Goal: Information Seeking & Learning: Learn about a topic

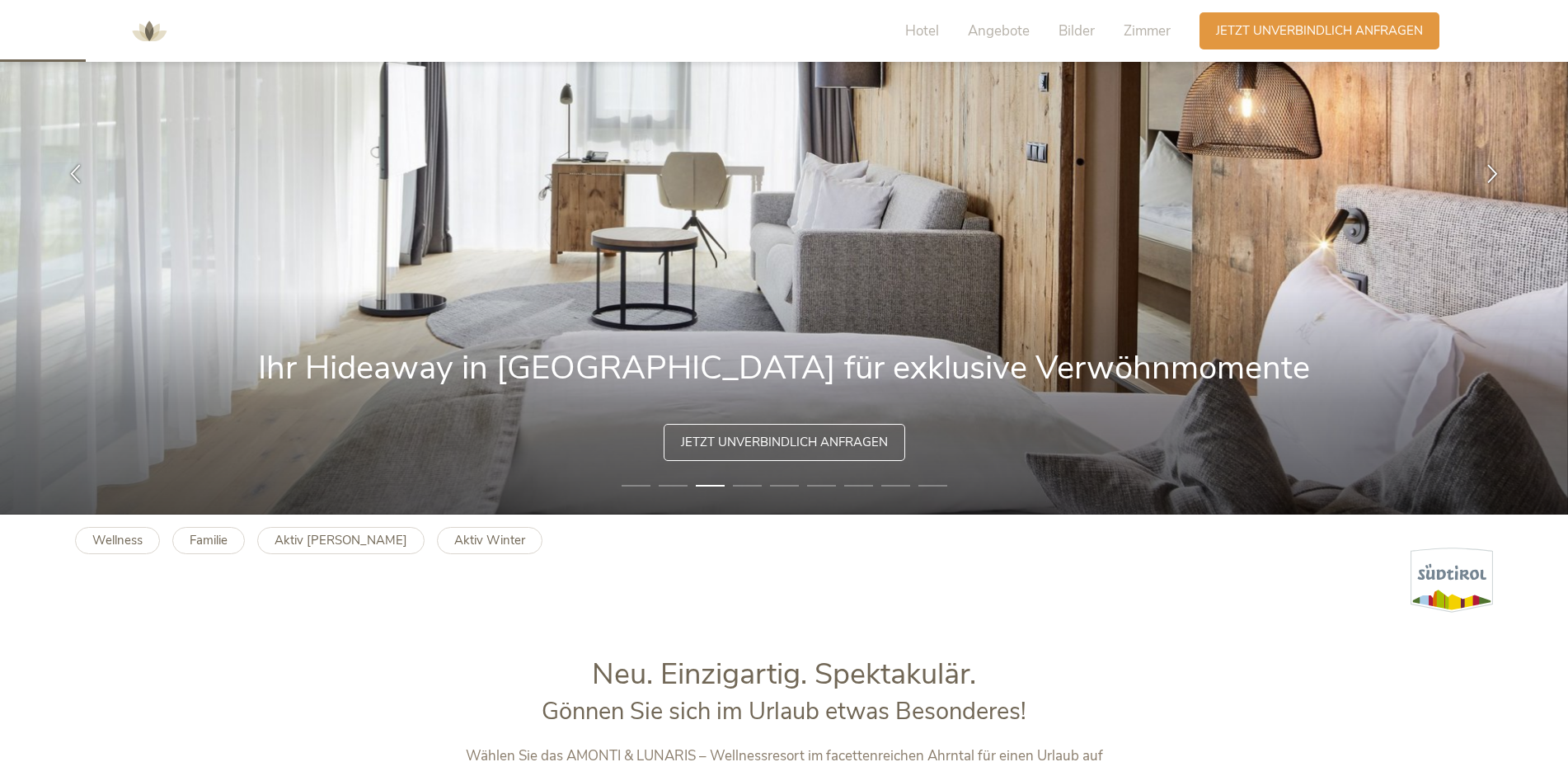
scroll to position [412, 0]
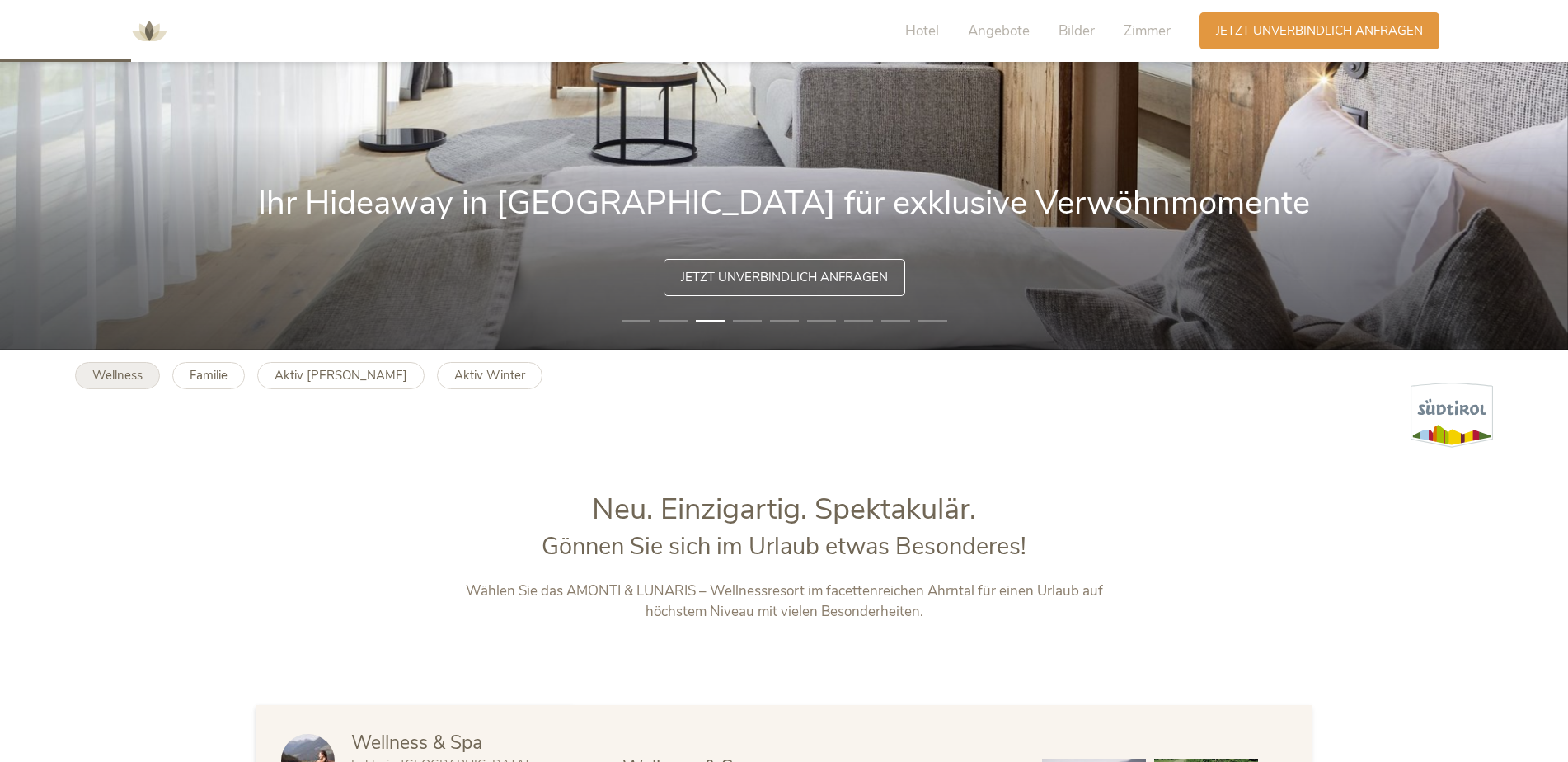
click at [115, 375] on b "Wellness" at bounding box center [117, 374] width 50 height 16
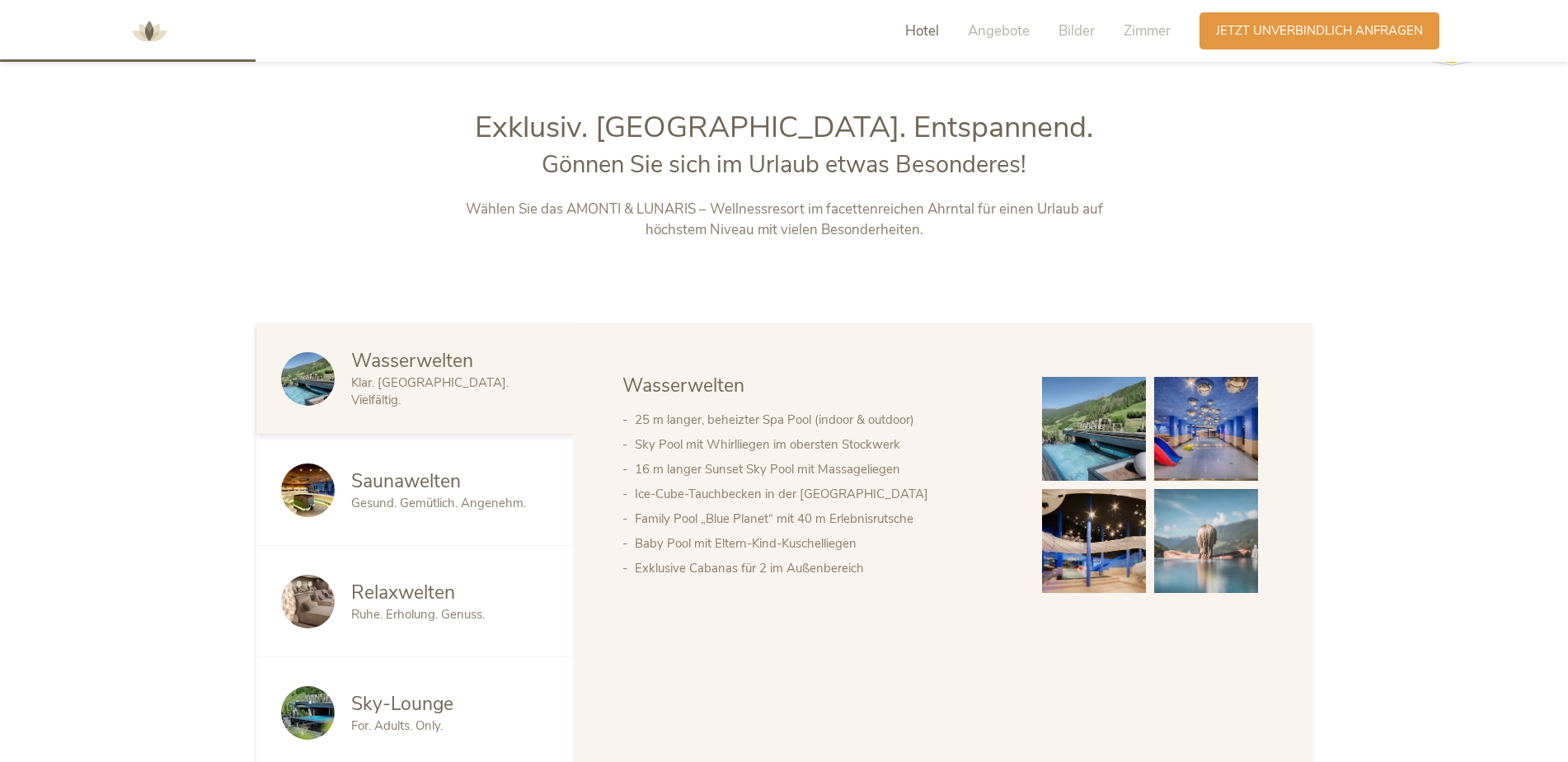
scroll to position [825, 0]
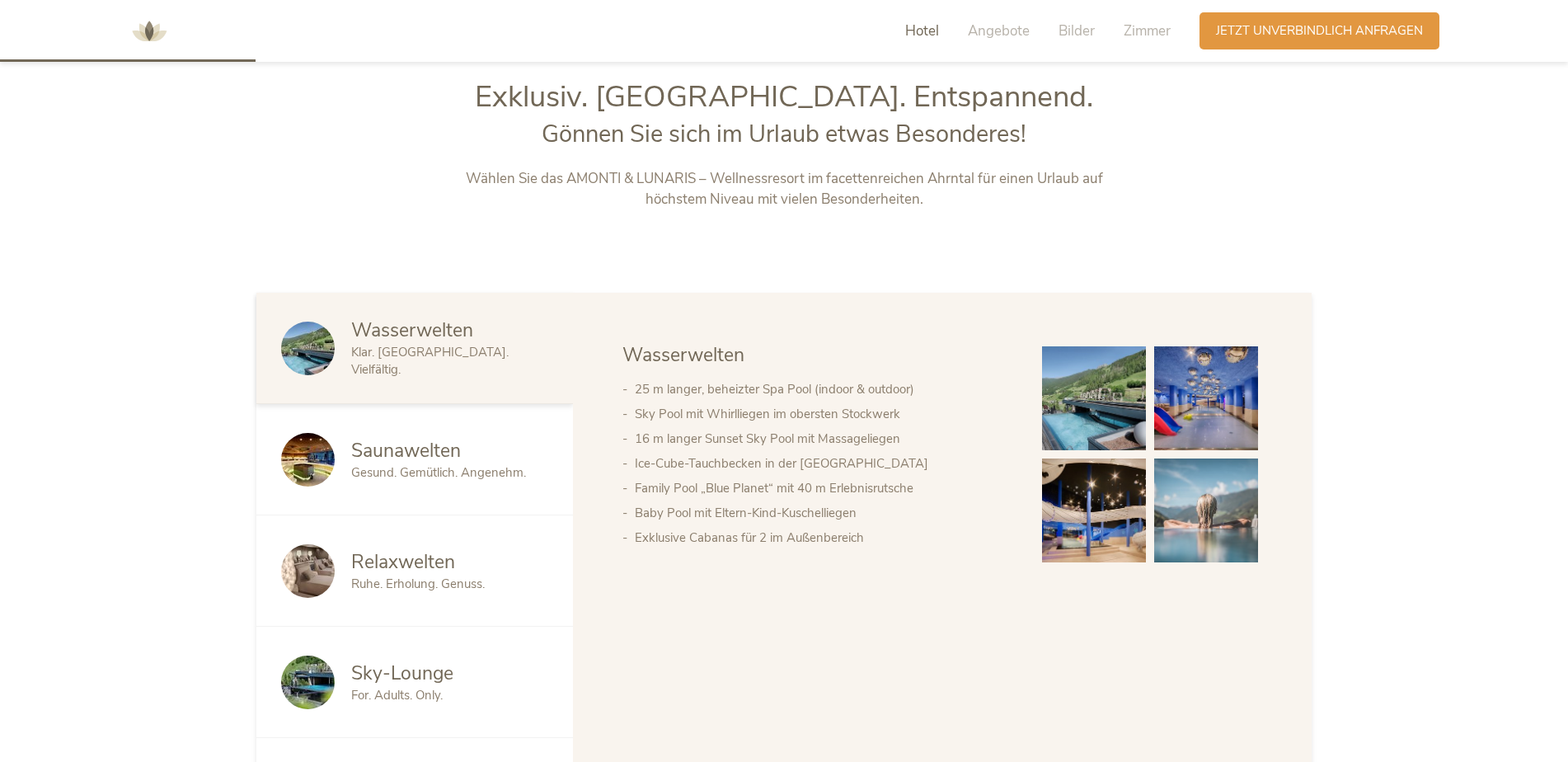
click at [384, 452] on span "Saunawelten" at bounding box center [406, 450] width 109 height 26
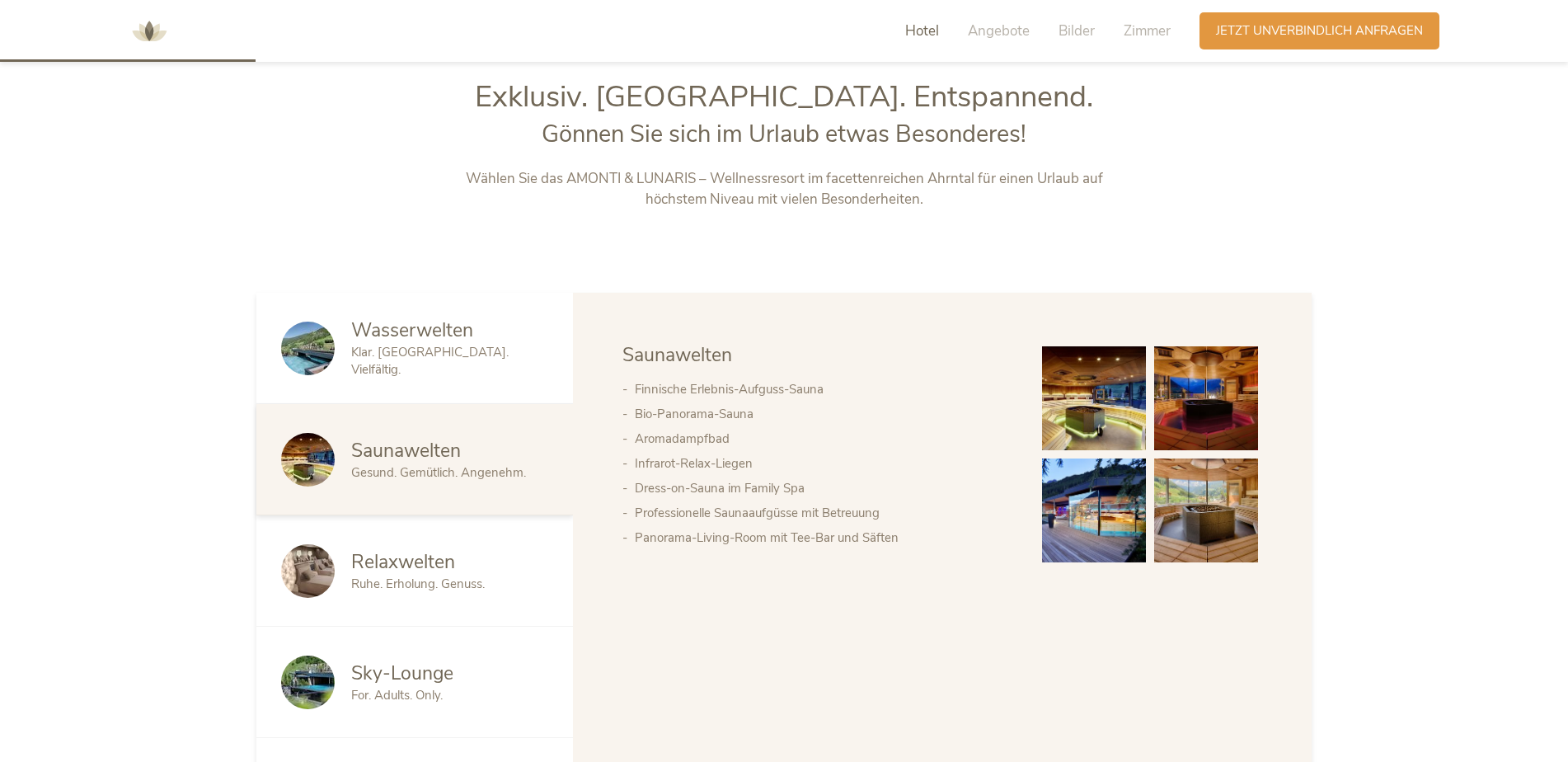
click at [403, 549] on span "Relaxwelten" at bounding box center [403, 562] width 104 height 26
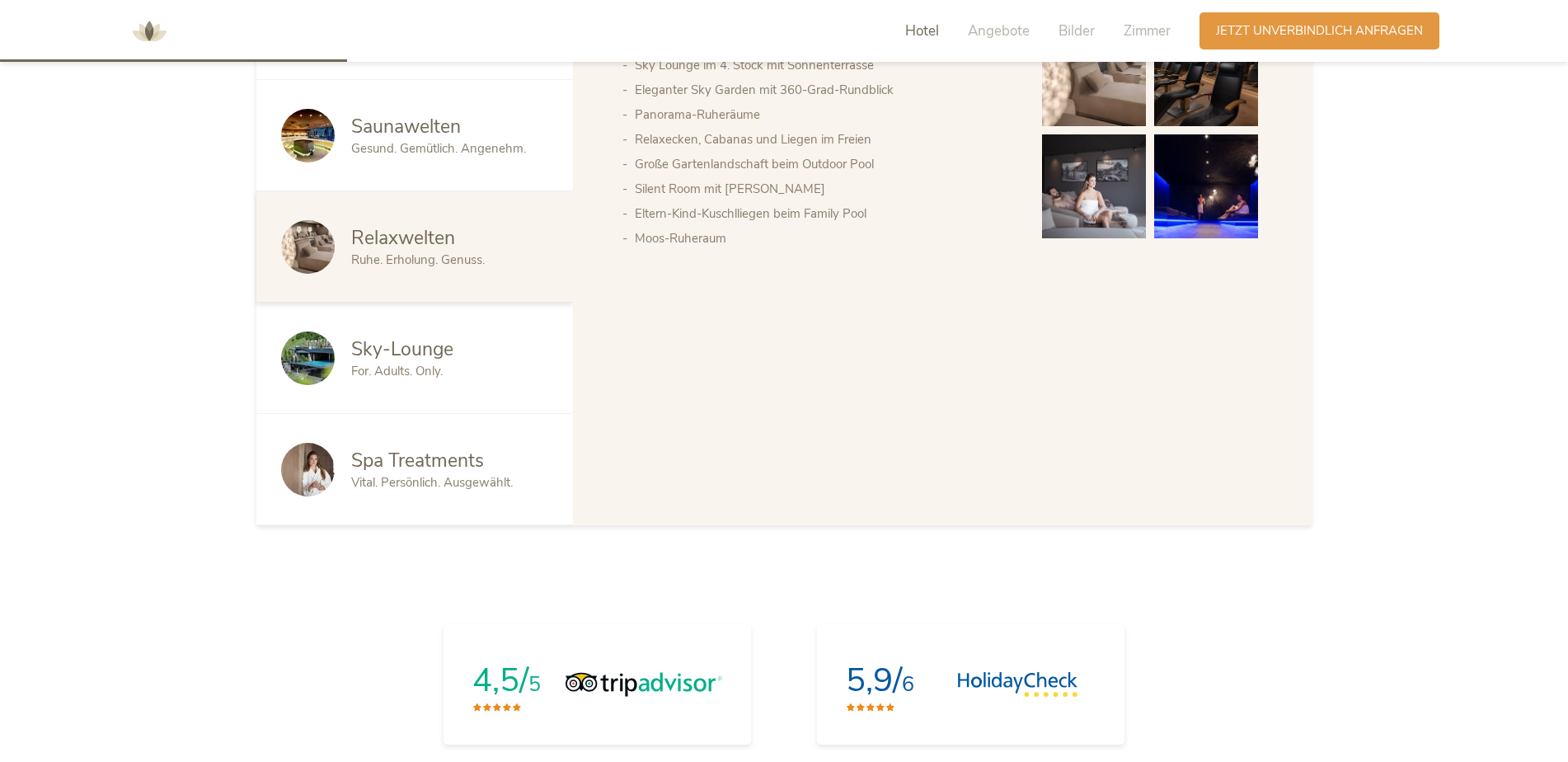
scroll to position [1154, 0]
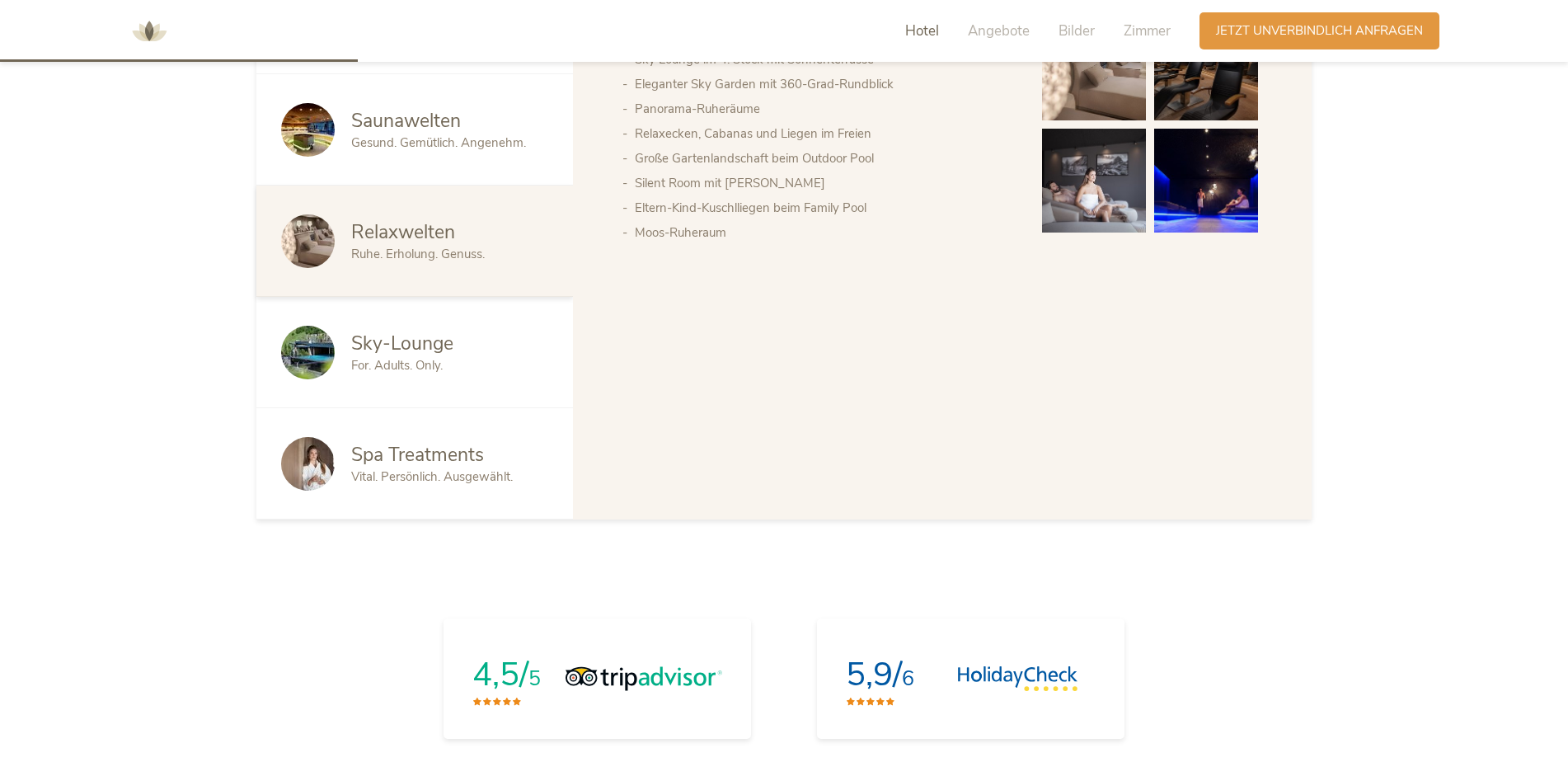
click at [415, 365] on span "For. Adults. Only." at bounding box center [397, 365] width 91 height 16
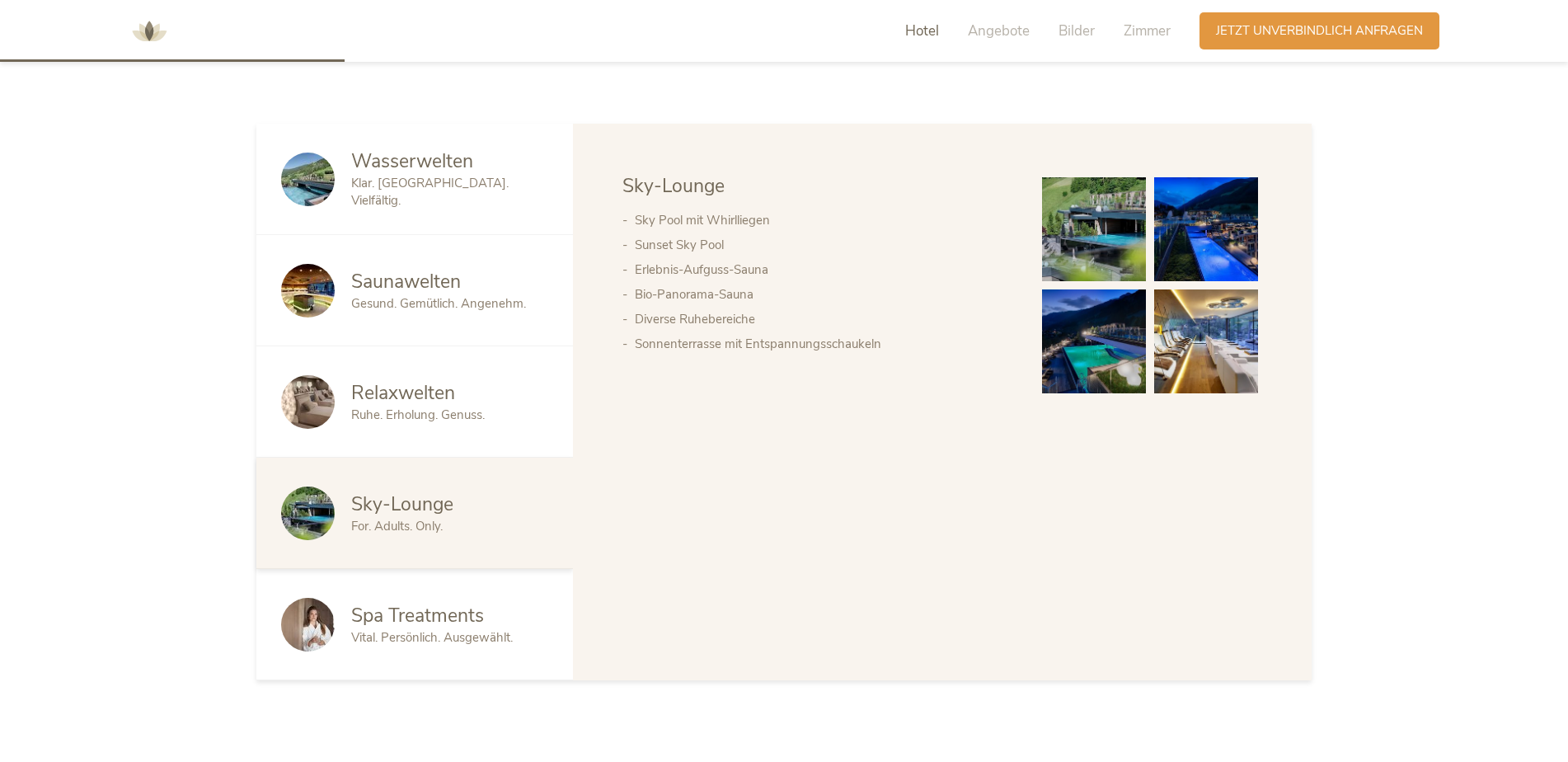
scroll to position [989, 0]
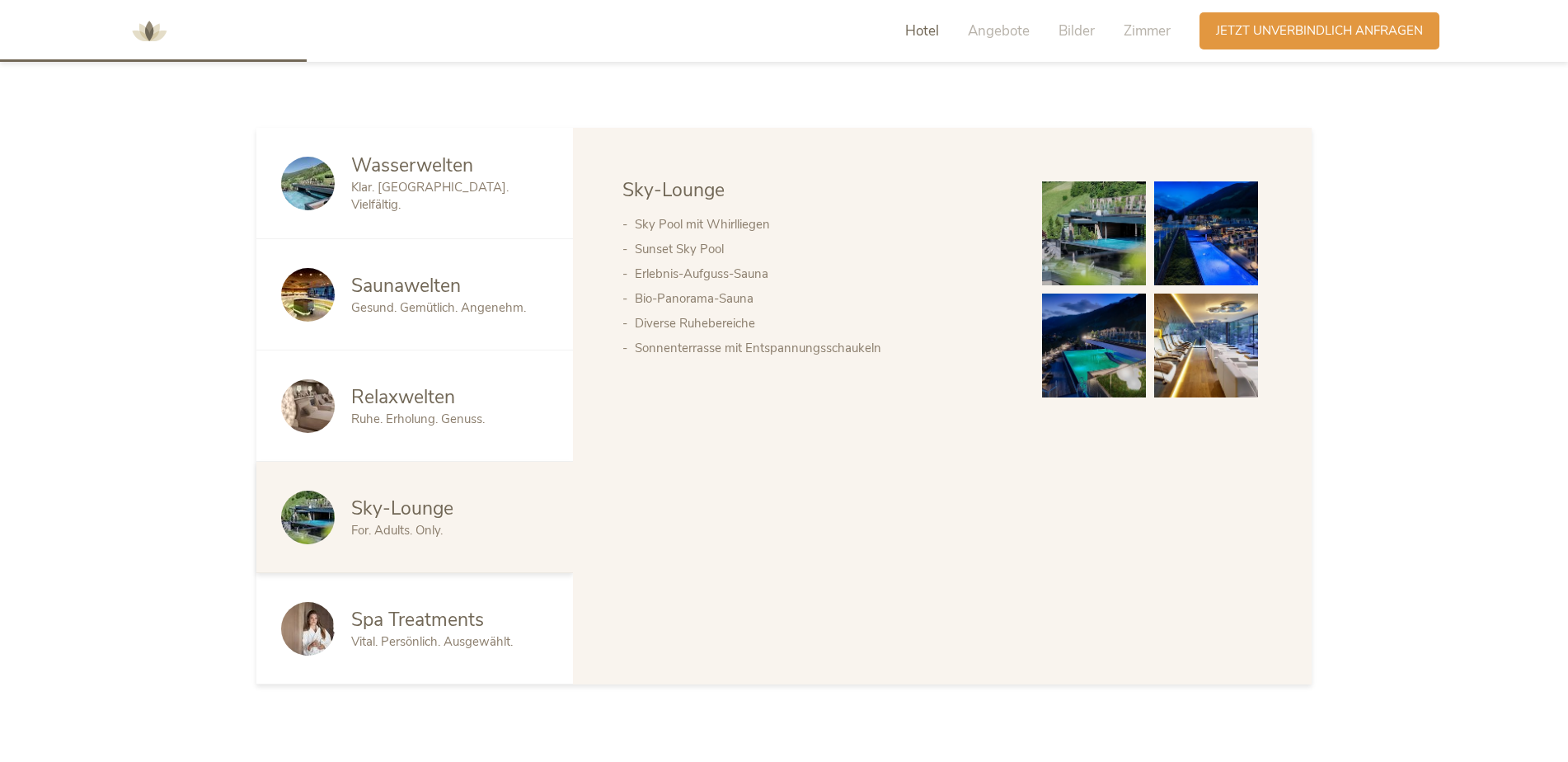
click at [385, 288] on span "Saunawelten" at bounding box center [406, 285] width 109 height 26
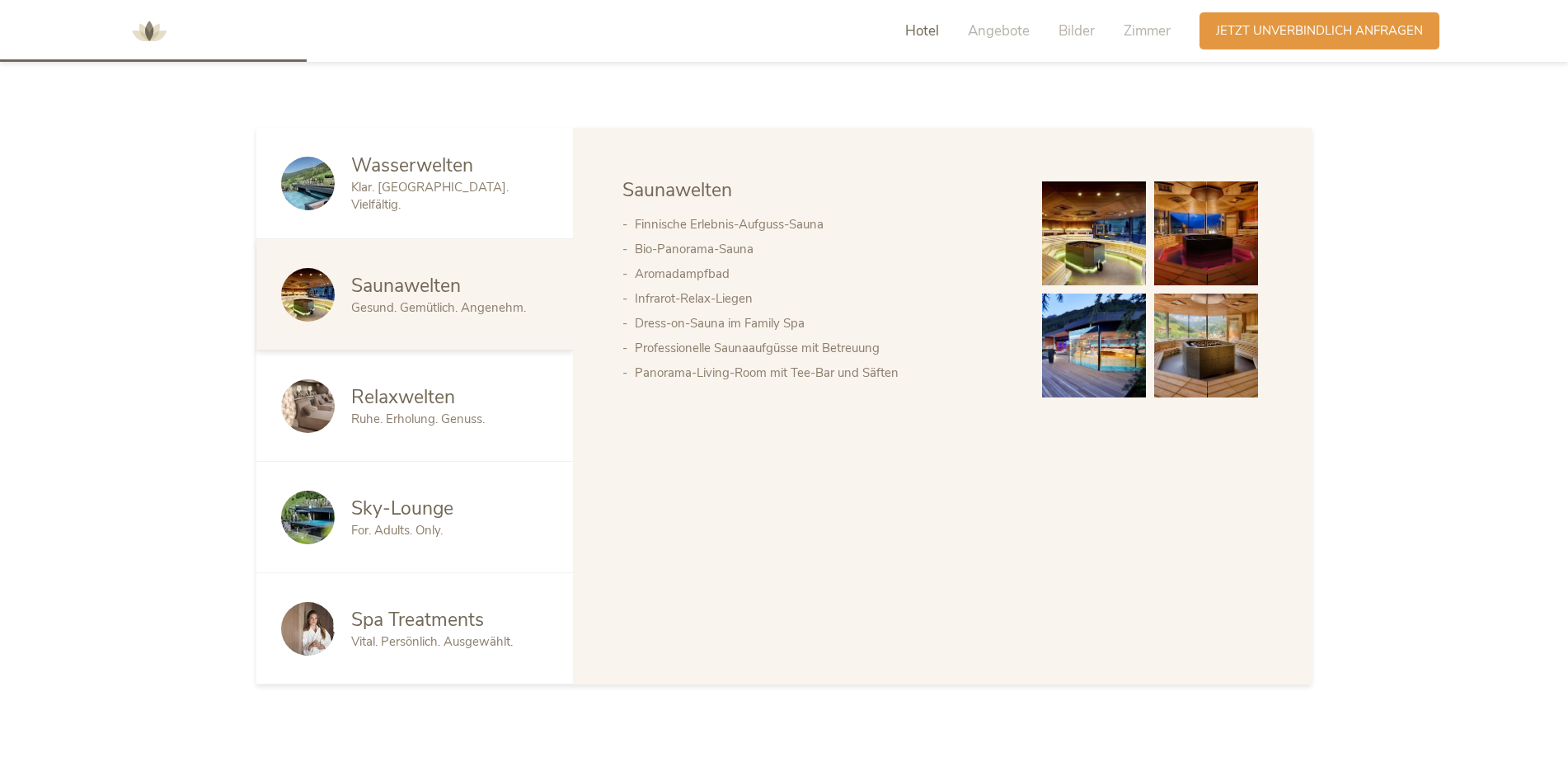
click at [441, 598] on div "Spa Treatments Vital. Persönlich. Ausgewählt." at bounding box center [414, 628] width 316 height 111
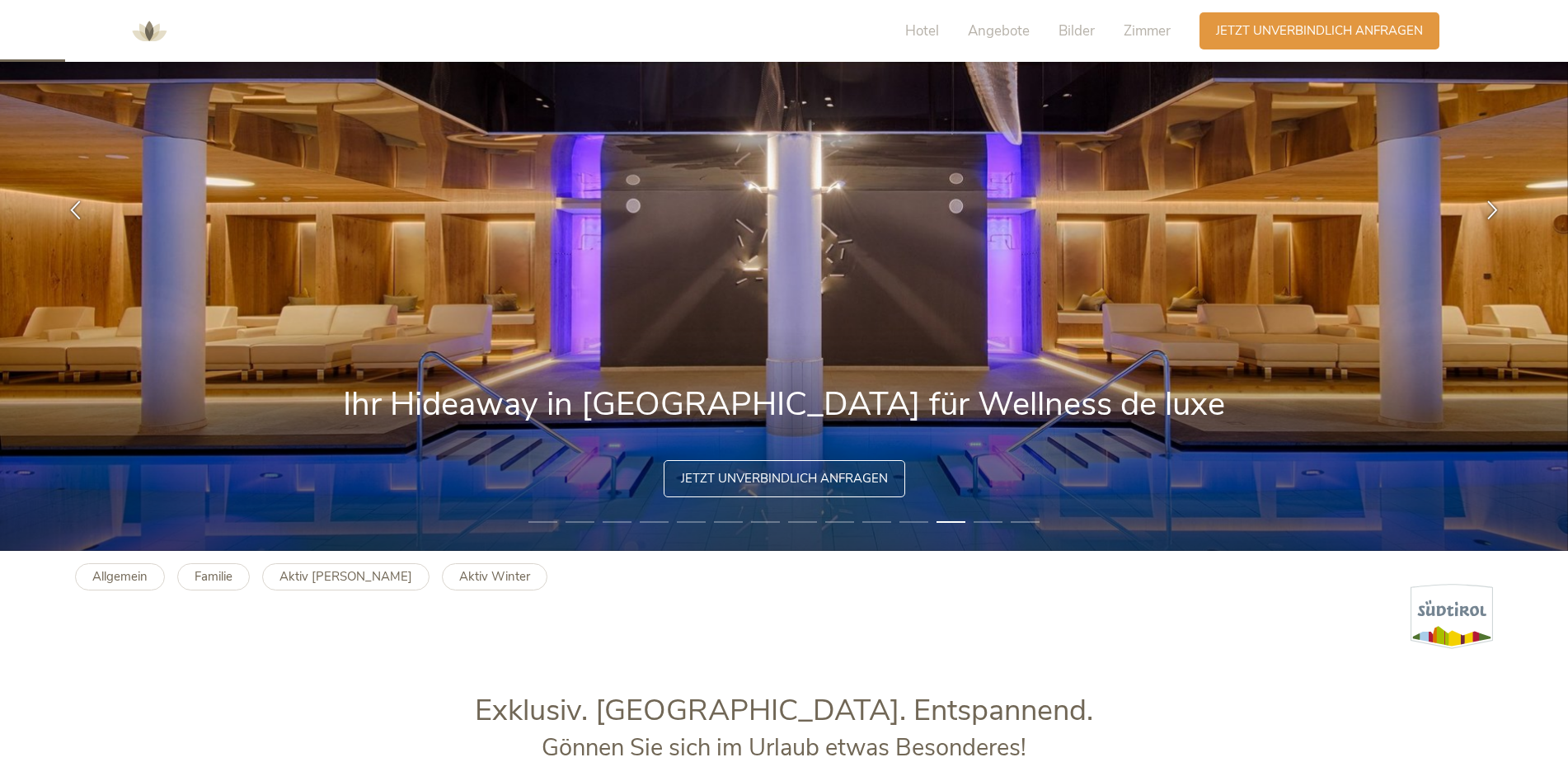
scroll to position [0, 0]
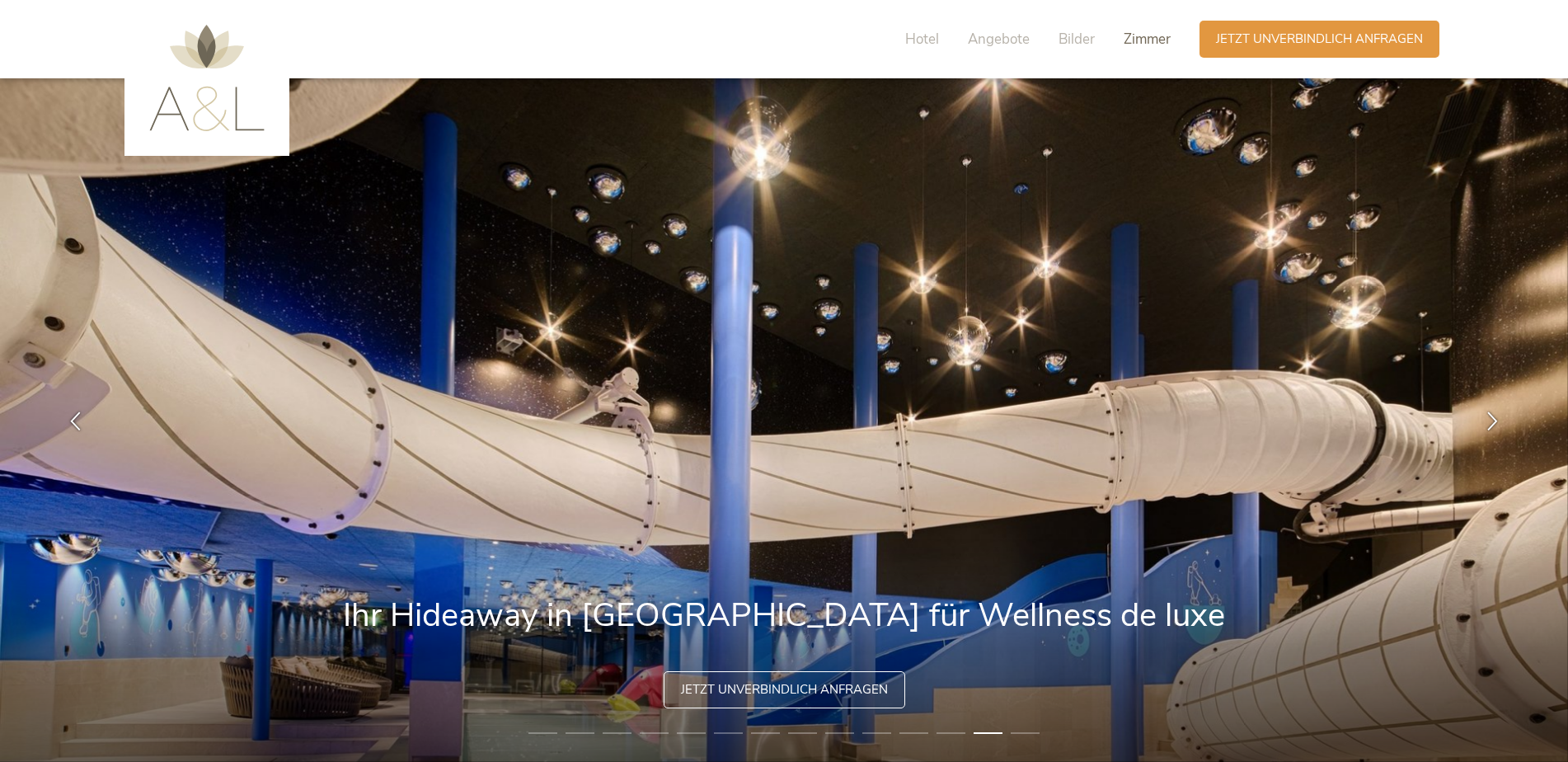
click at [1155, 45] on span "Zimmer" at bounding box center [1146, 39] width 47 height 19
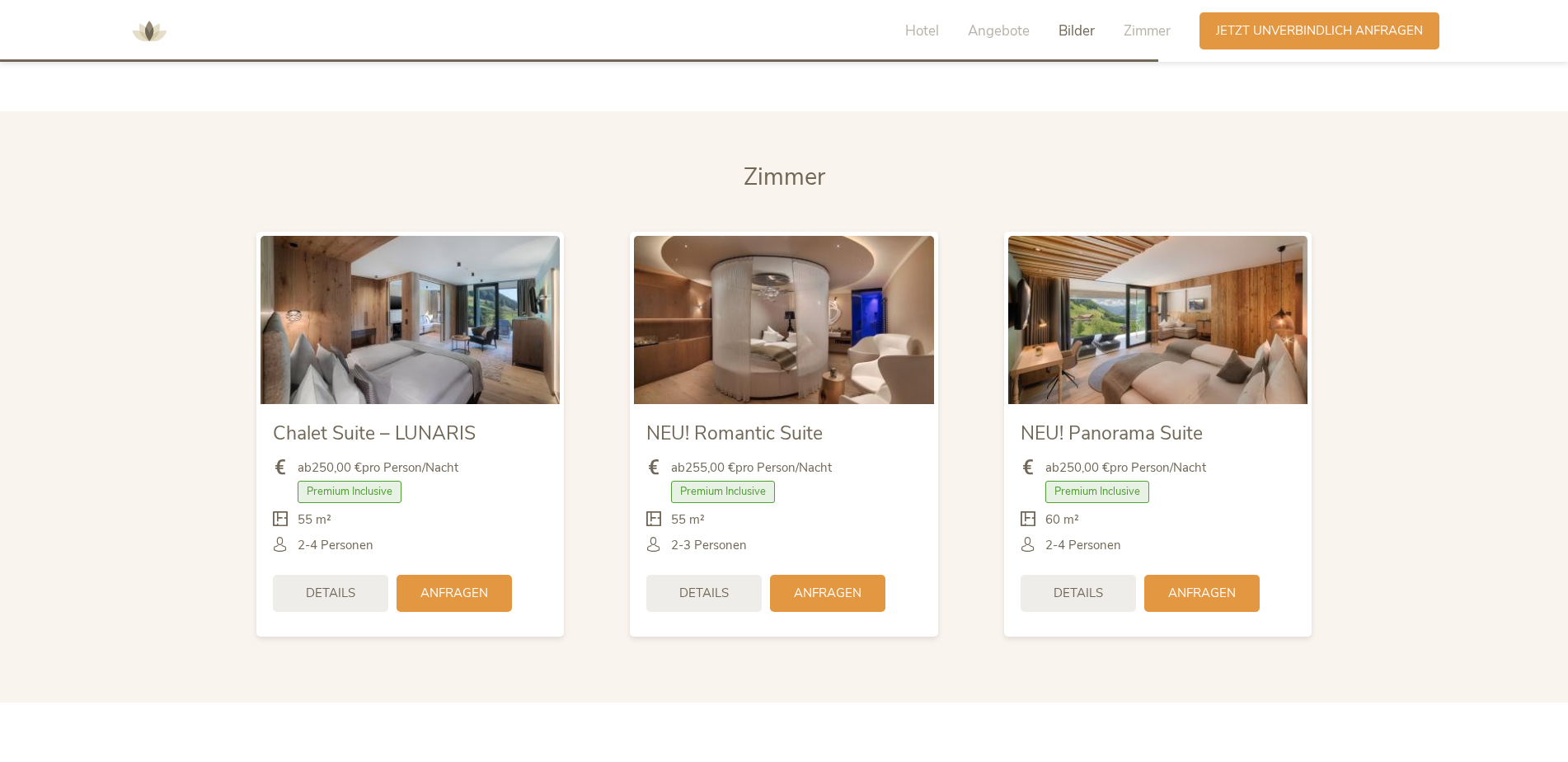
scroll to position [4021, 0]
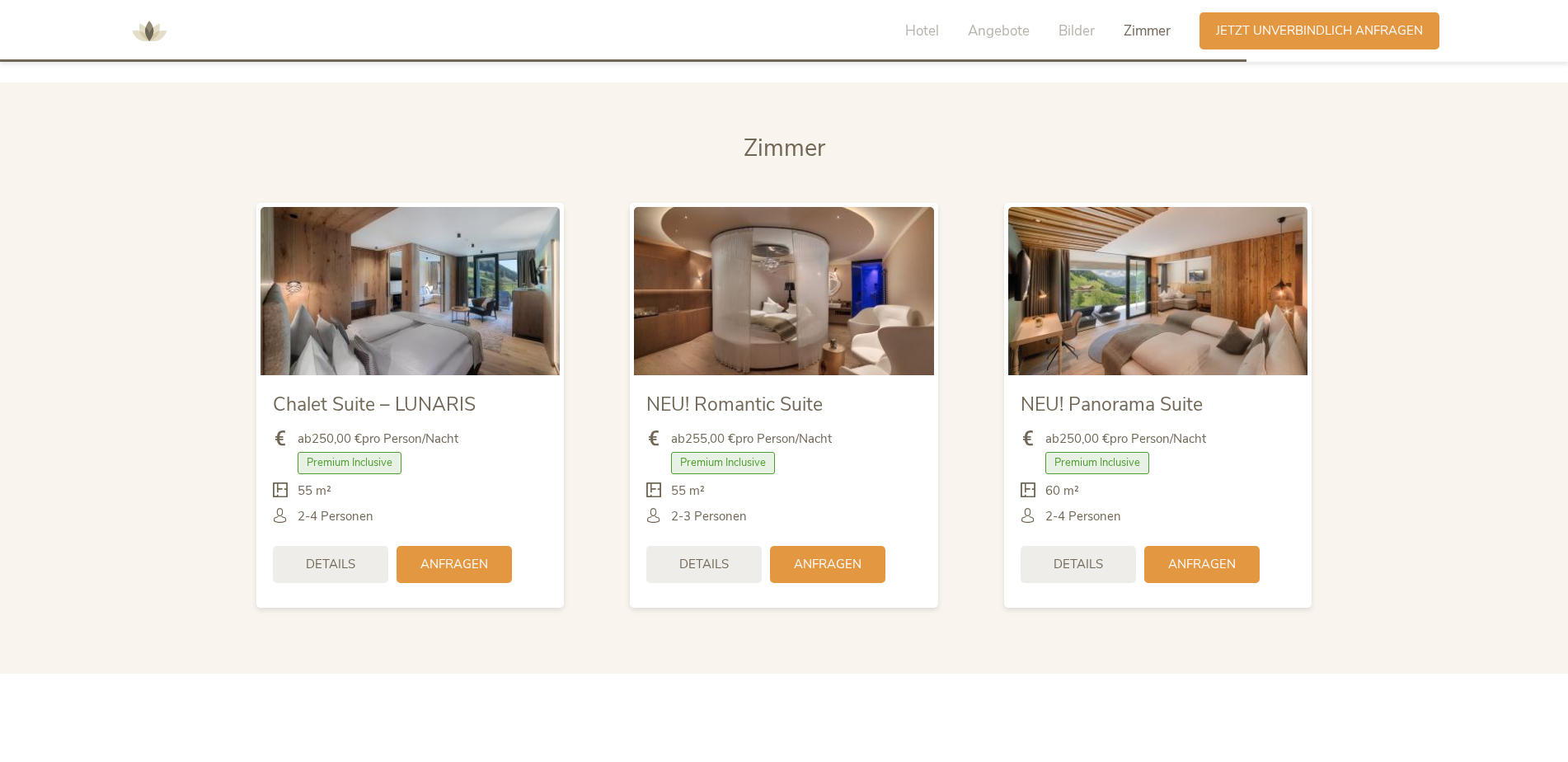
click at [770, 329] on img at bounding box center [783, 291] width 299 height 168
click at [693, 568] on span "Details" at bounding box center [704, 562] width 49 height 17
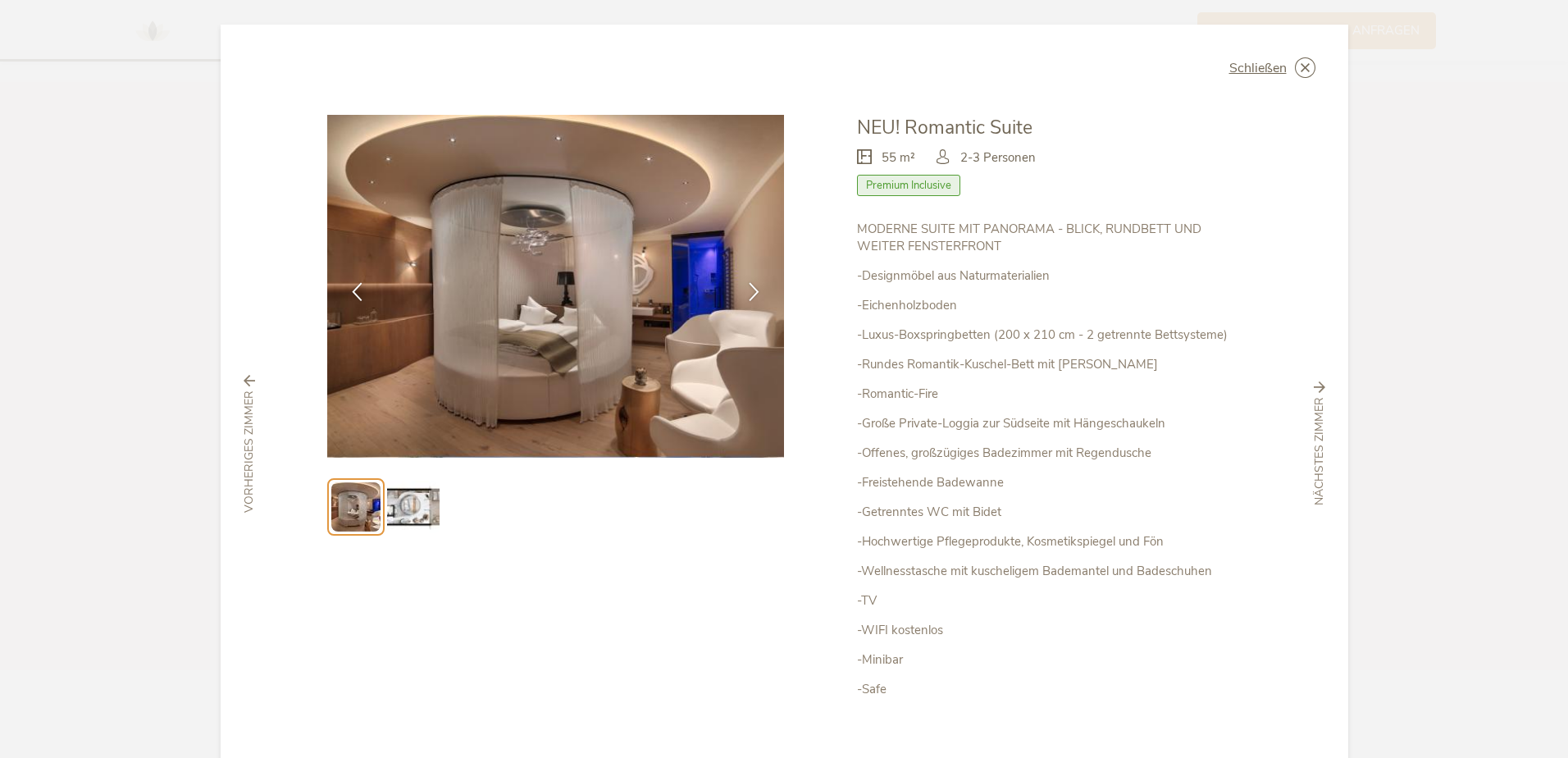
click at [401, 518] on img at bounding box center [414, 508] width 53 height 53
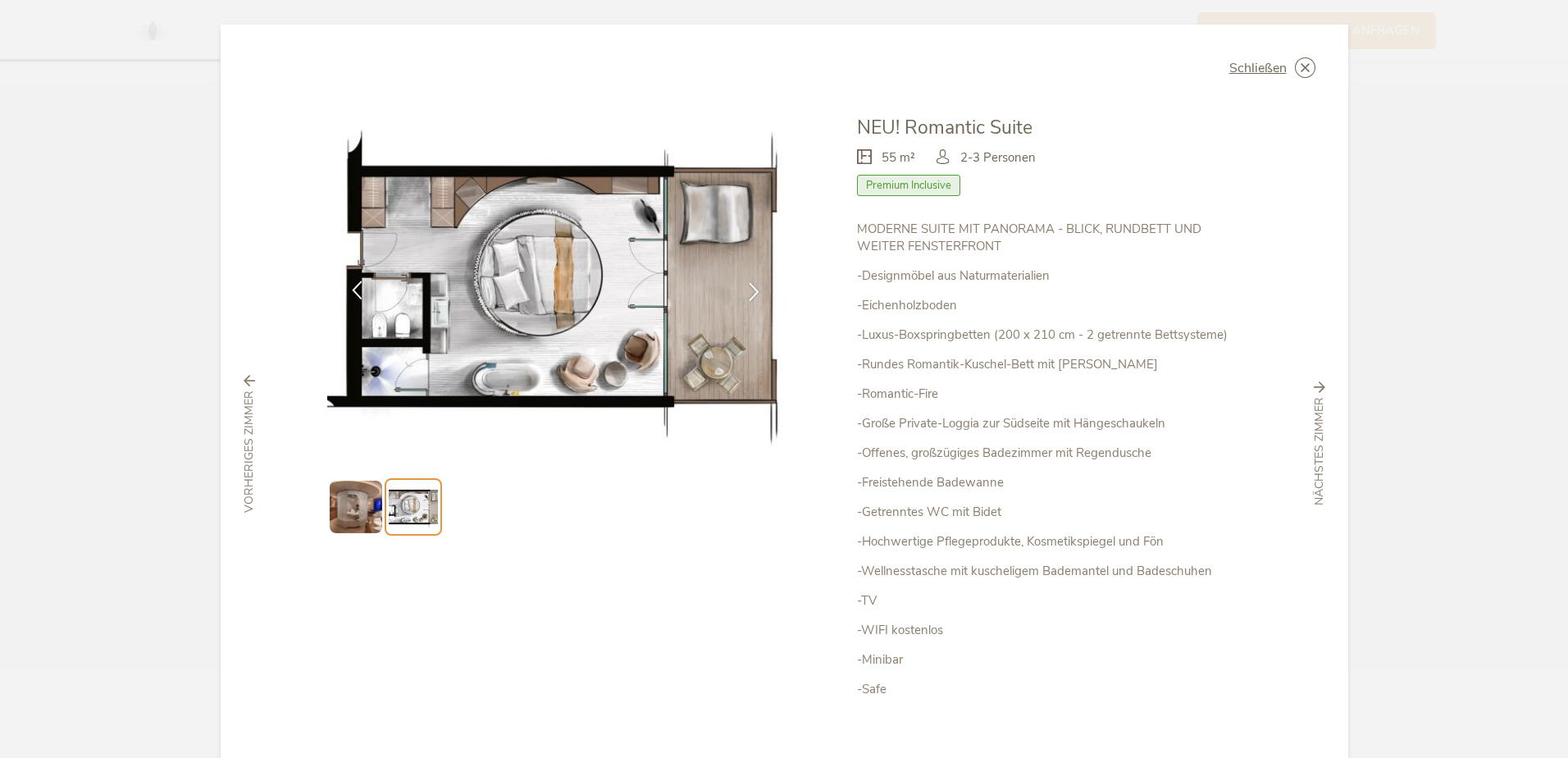
click at [348, 290] on icon at bounding box center [357, 290] width 19 height 19
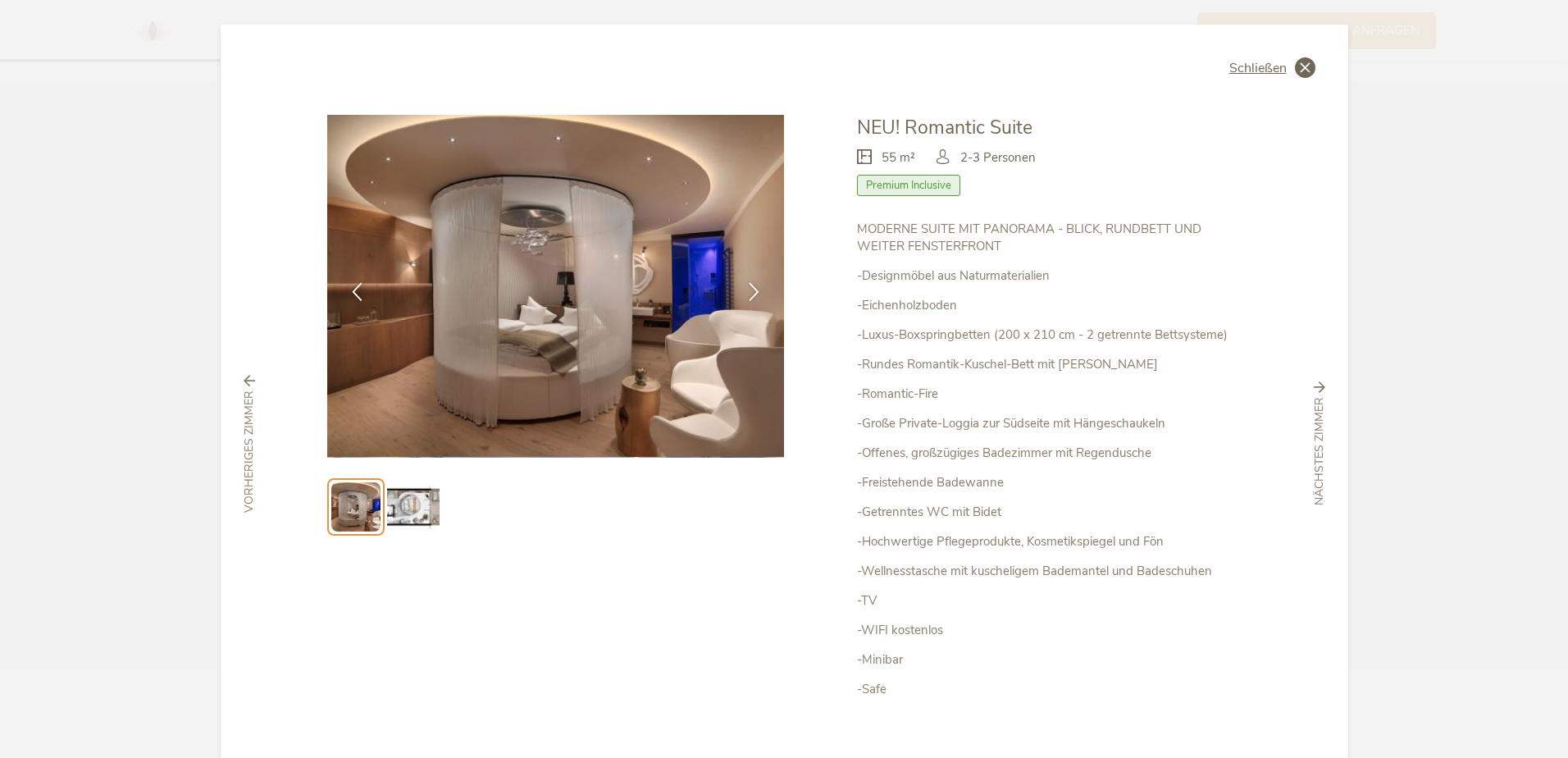
click at [1297, 73] on icon at bounding box center [1305, 68] width 21 height 21
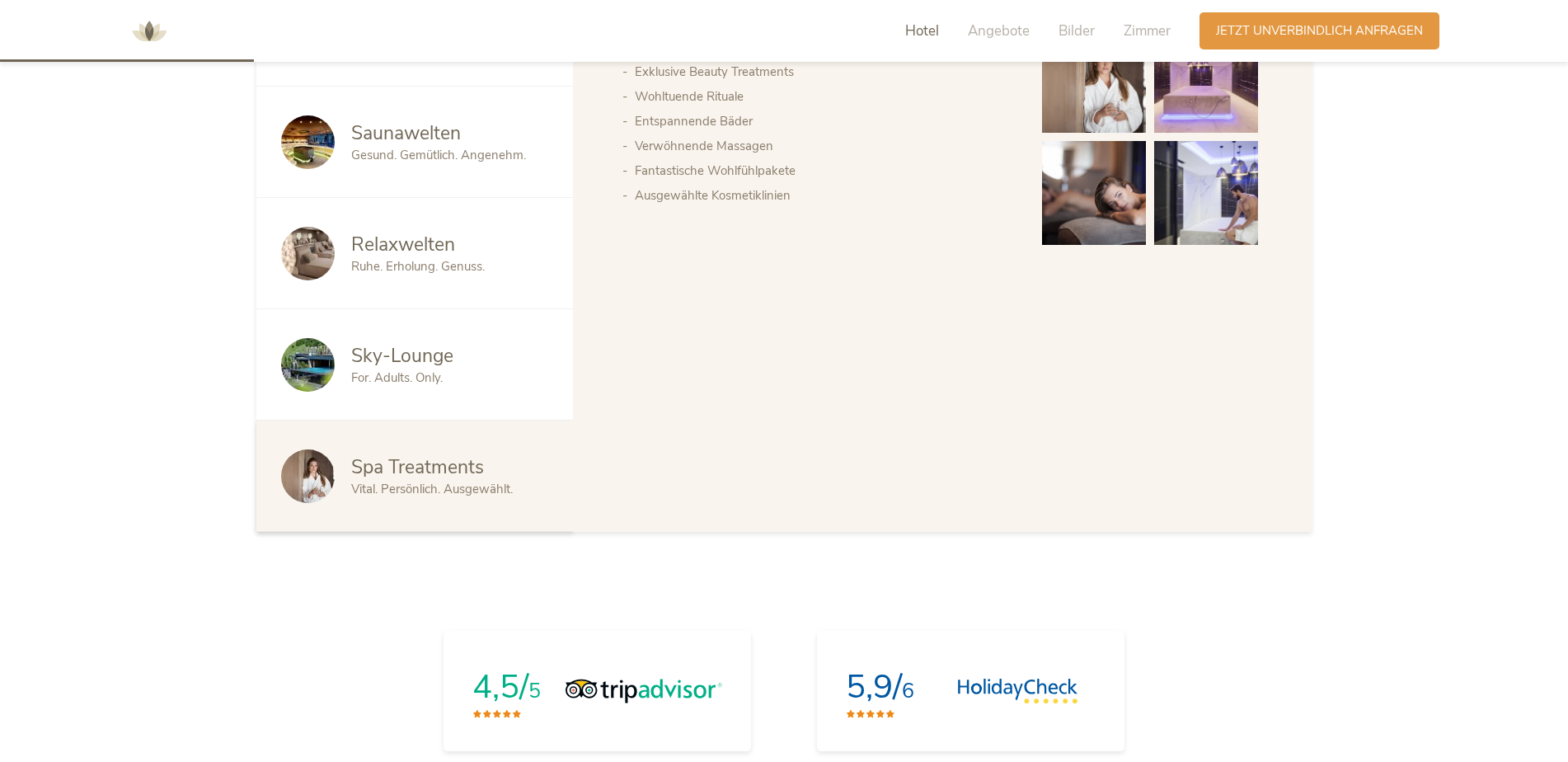
scroll to position [805, 0]
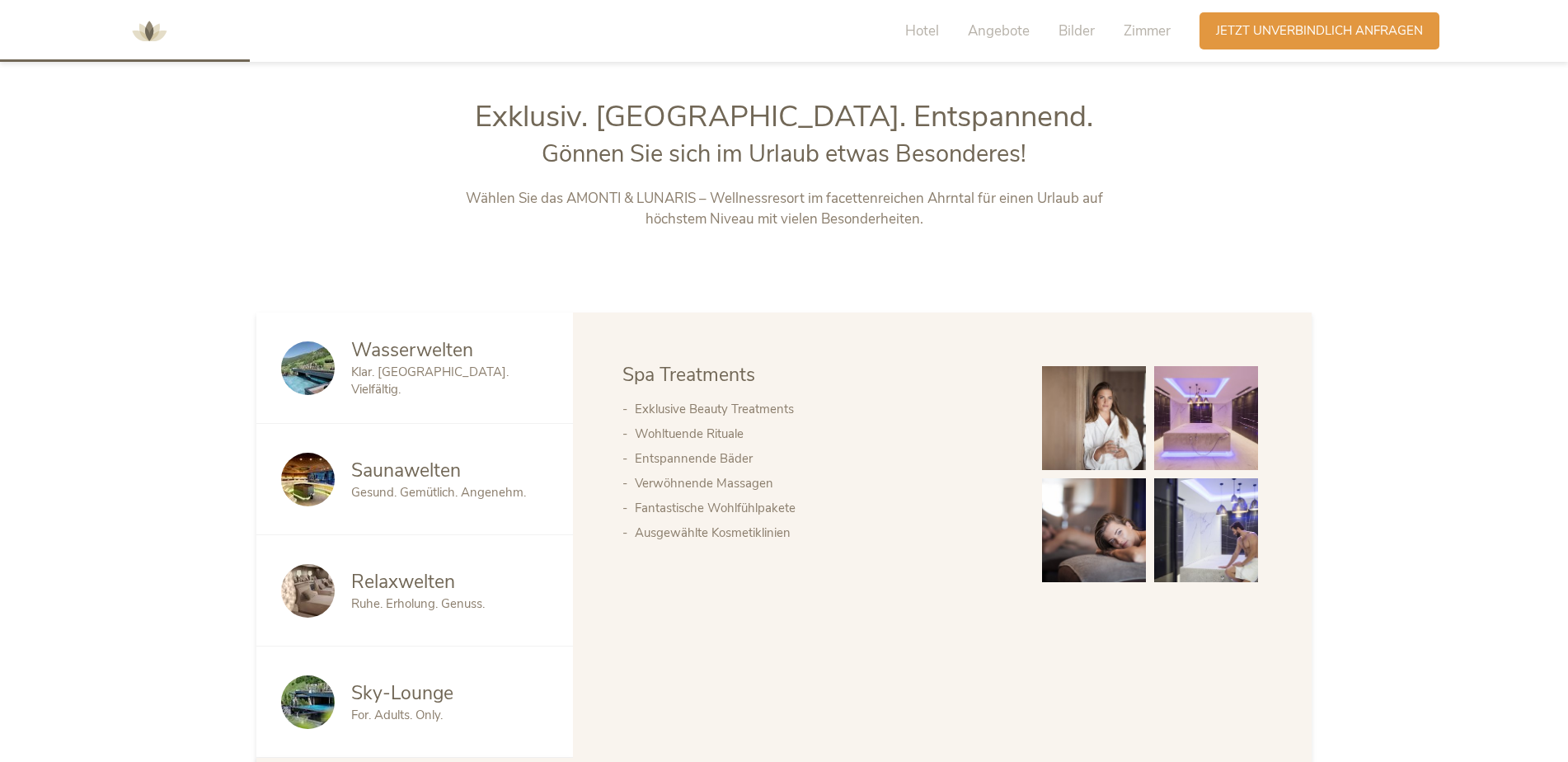
click at [437, 349] on span "Wasserwelten" at bounding box center [412, 350] width 122 height 26
